Goal: Task Accomplishment & Management: Manage account settings

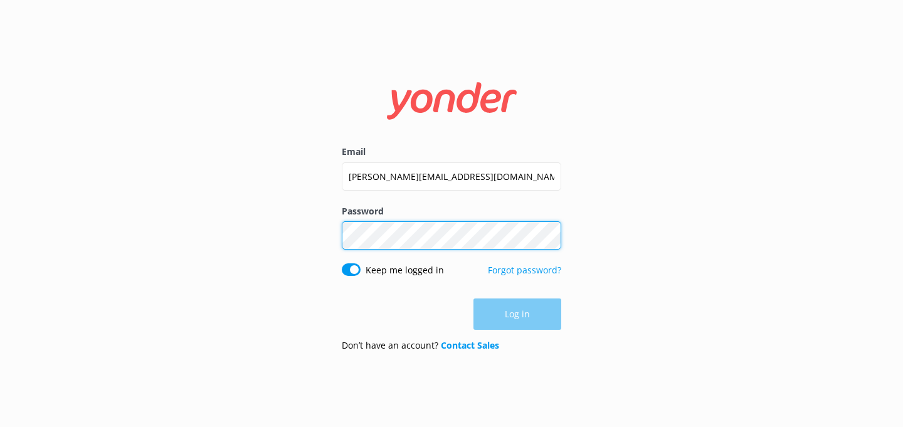
click at [517, 315] on button "Log in" at bounding box center [517, 313] width 88 height 31
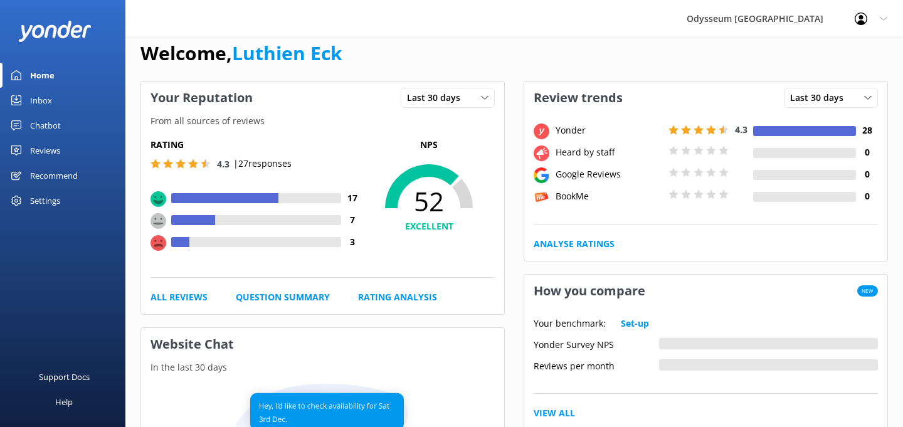
scroll to position [60, 0]
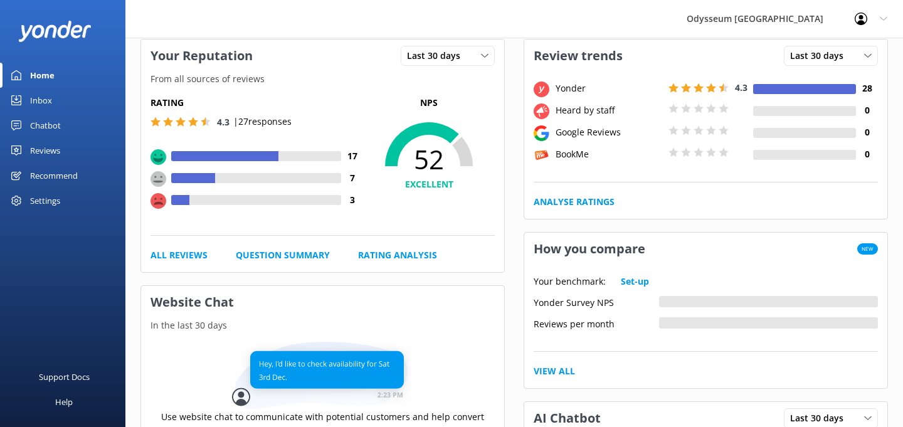
click at [45, 153] on div "Reviews" at bounding box center [45, 150] width 30 height 25
